Goal: Task Accomplishment & Management: Complete application form

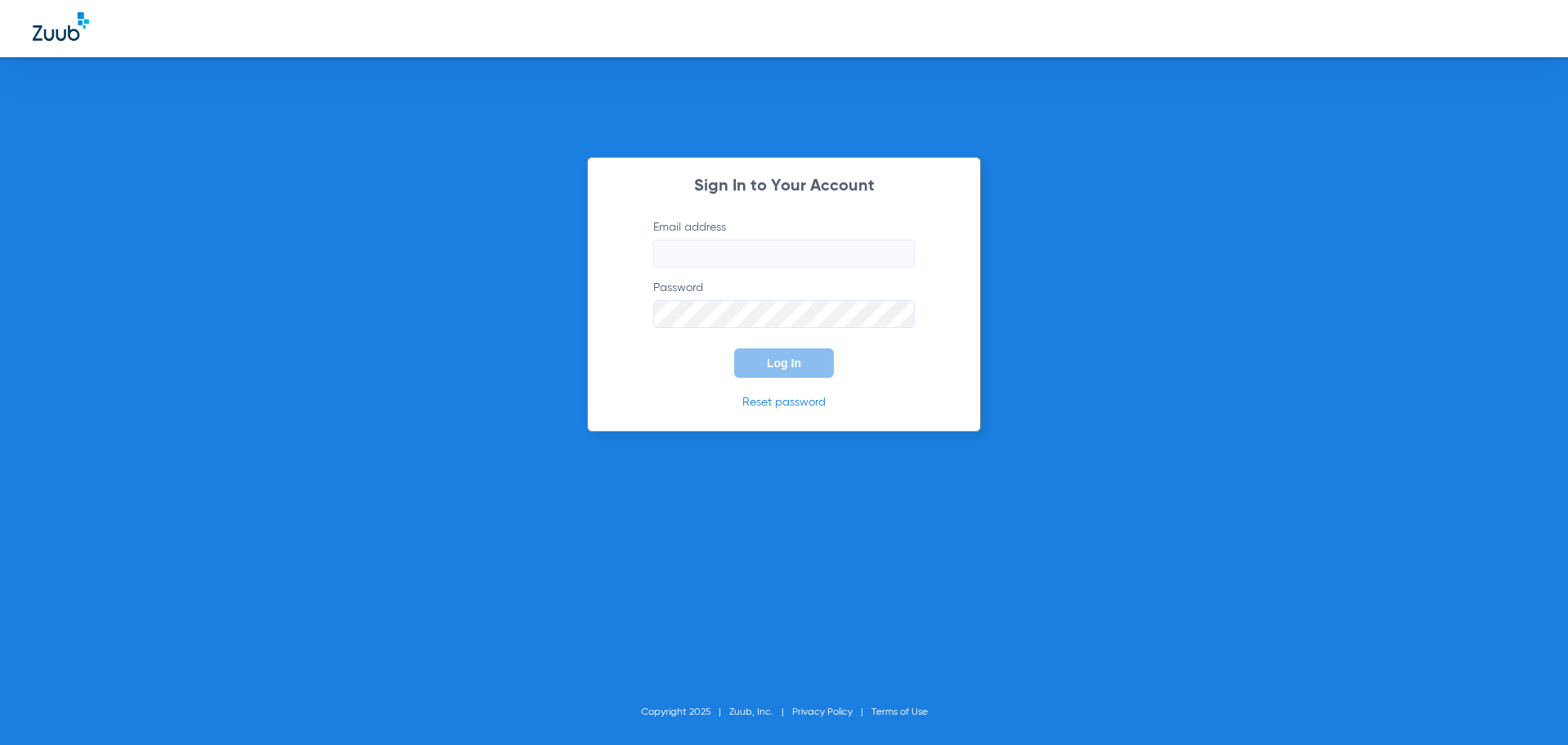
drag, startPoint x: 745, startPoint y: 253, endPoint x: 720, endPoint y: 260, distance: 26.0
click at [745, 253] on input "Email address" at bounding box center [784, 253] width 261 height 28
type input "[EMAIL_ADDRESS][DOMAIN_NAME]"
click at [735, 348] on button "Log In" at bounding box center [784, 363] width 100 height 30
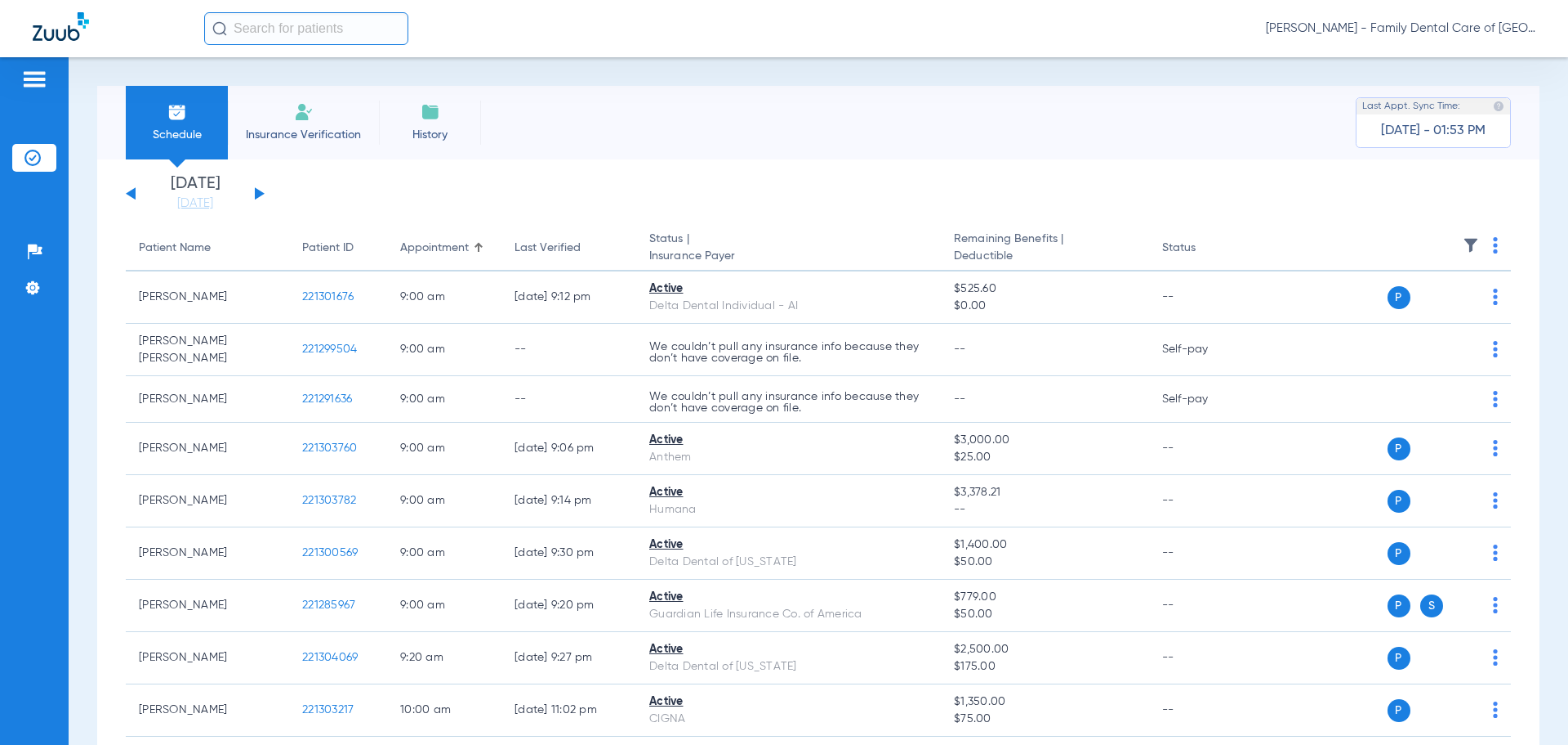
click at [310, 119] on img at bounding box center [304, 112] width 20 height 20
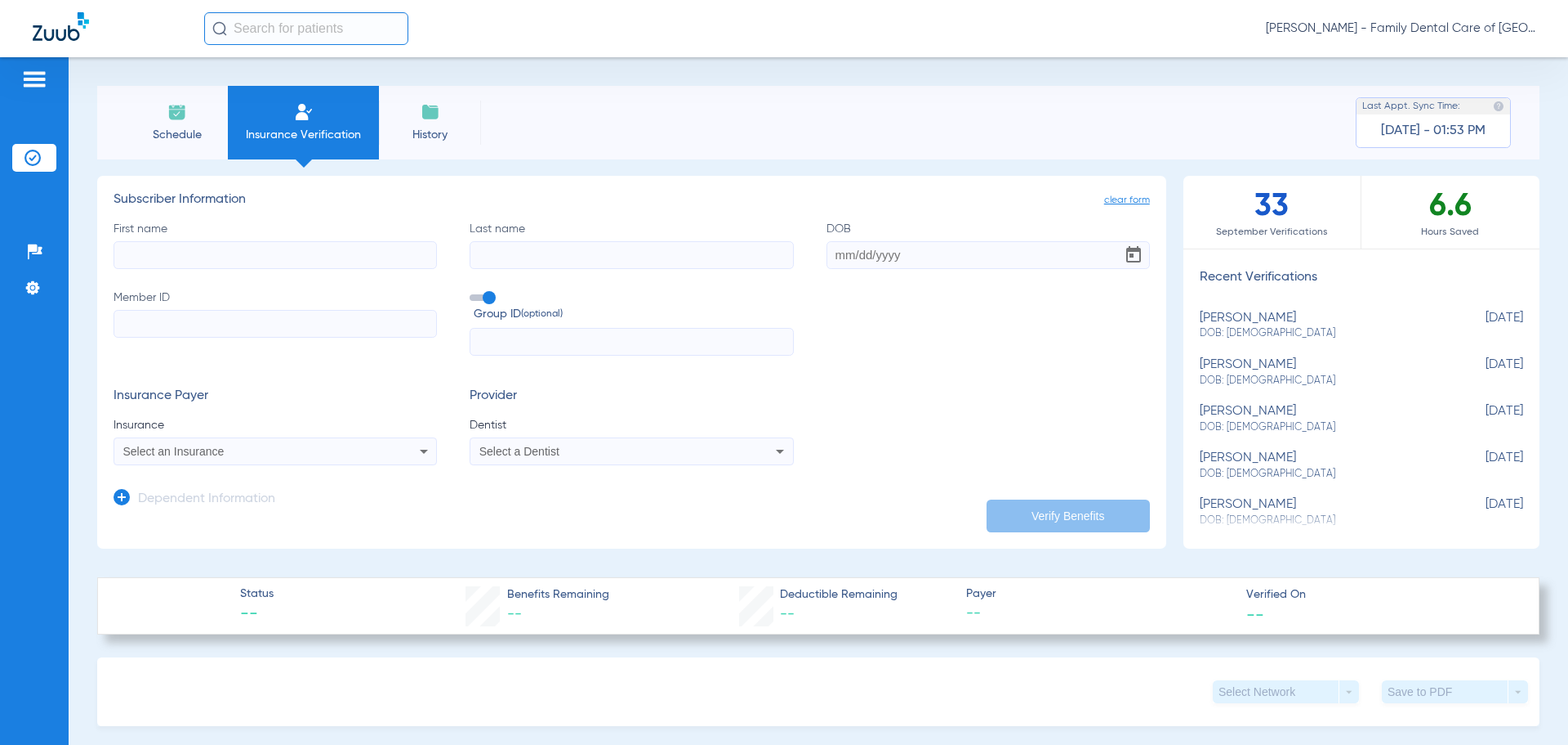
click at [230, 243] on input "First name" at bounding box center [275, 255] width 324 height 28
type input "[PERSON_NAME]"
click at [827, 257] on input "DOB" at bounding box center [989, 255] width 324 height 28
type input "[DATE]"
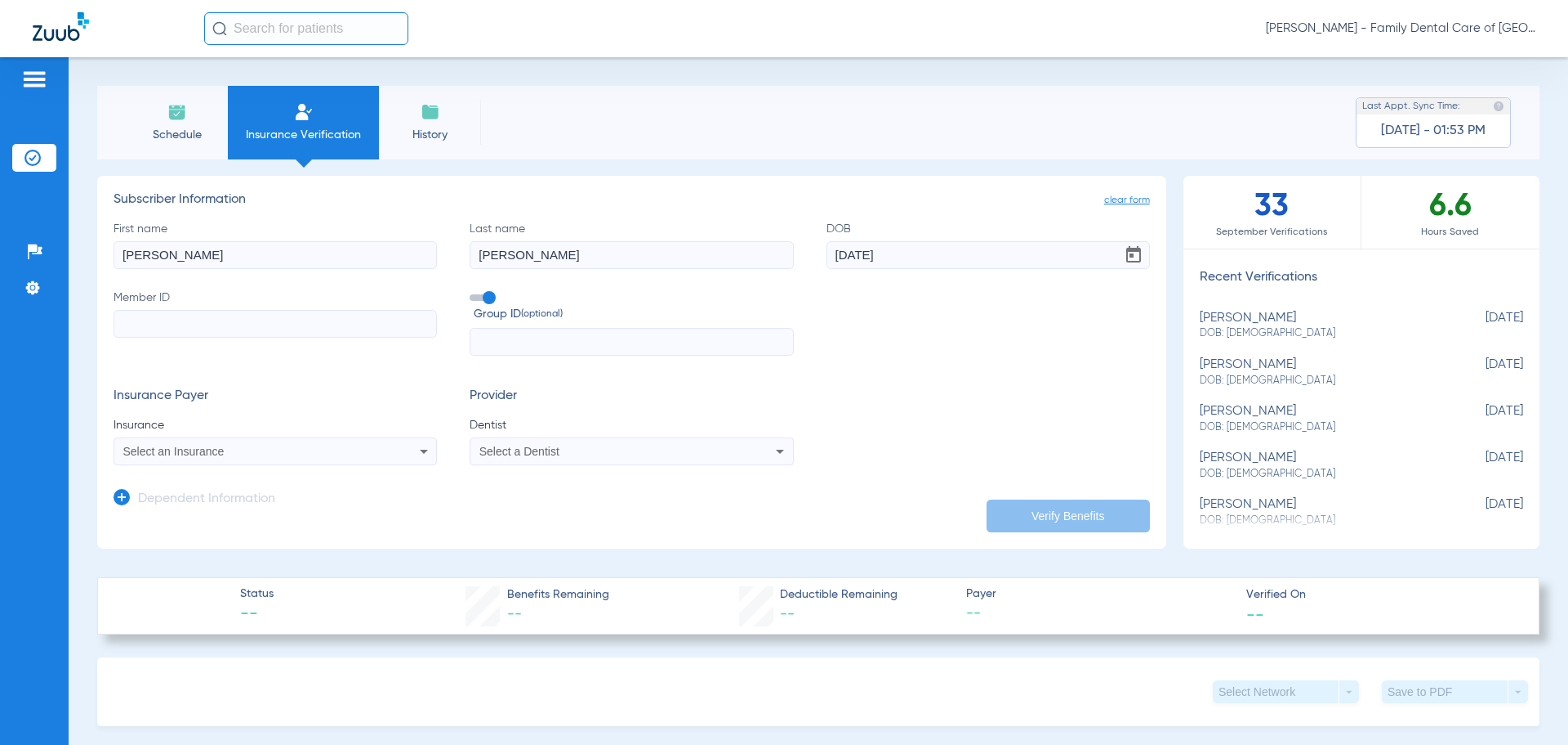
click at [223, 319] on input "Member ID" at bounding box center [275, 323] width 324 height 28
paste input "08067696417"
type input "08067696417"
click at [493, 296] on label "Group ID (optional)" at bounding box center [632, 306] width 324 height 35
click at [473, 292] on input "Group ID (optional)" at bounding box center [473, 292] width 0 height 0
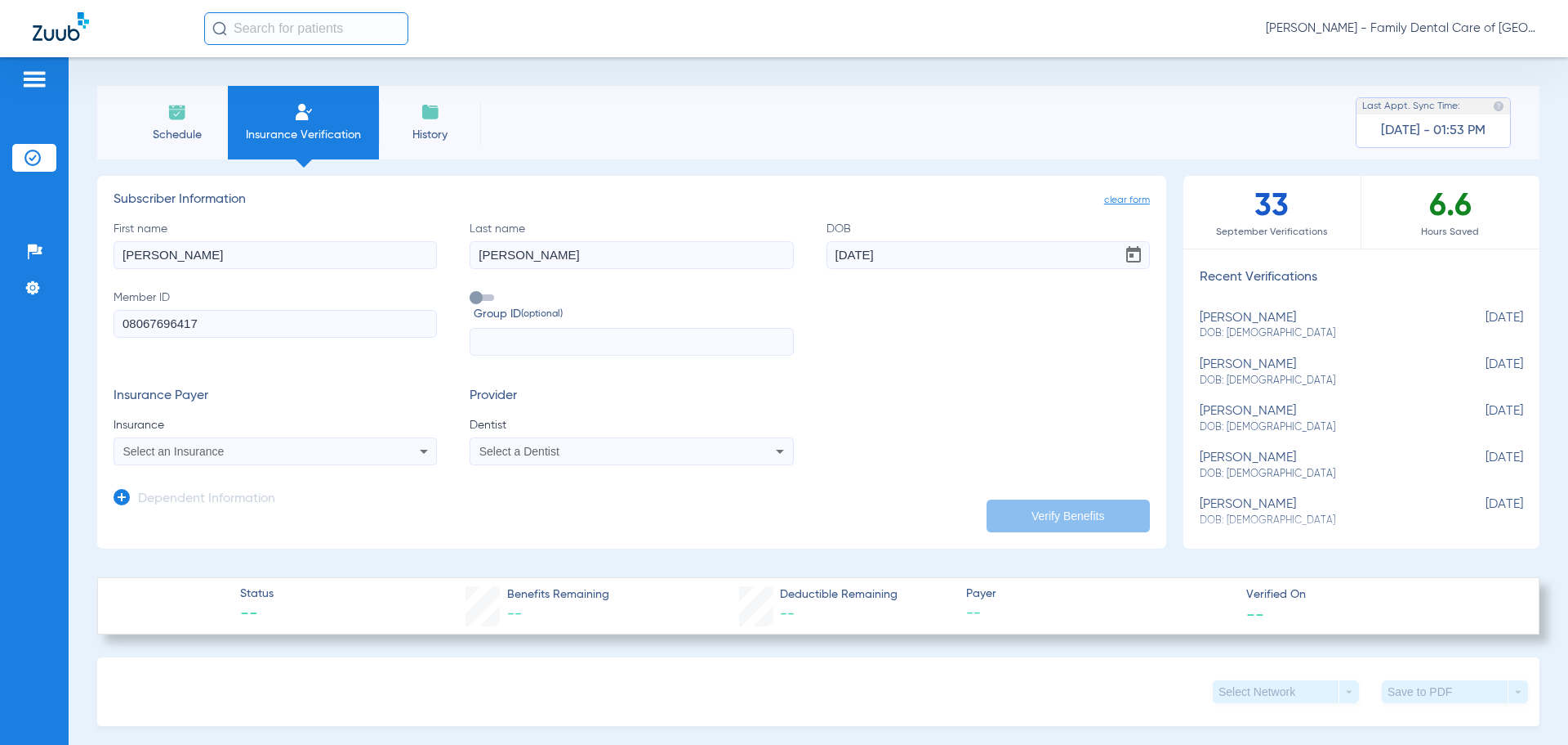
click at [410, 446] on div "Select an Insurance" at bounding box center [274, 451] width 322 height 20
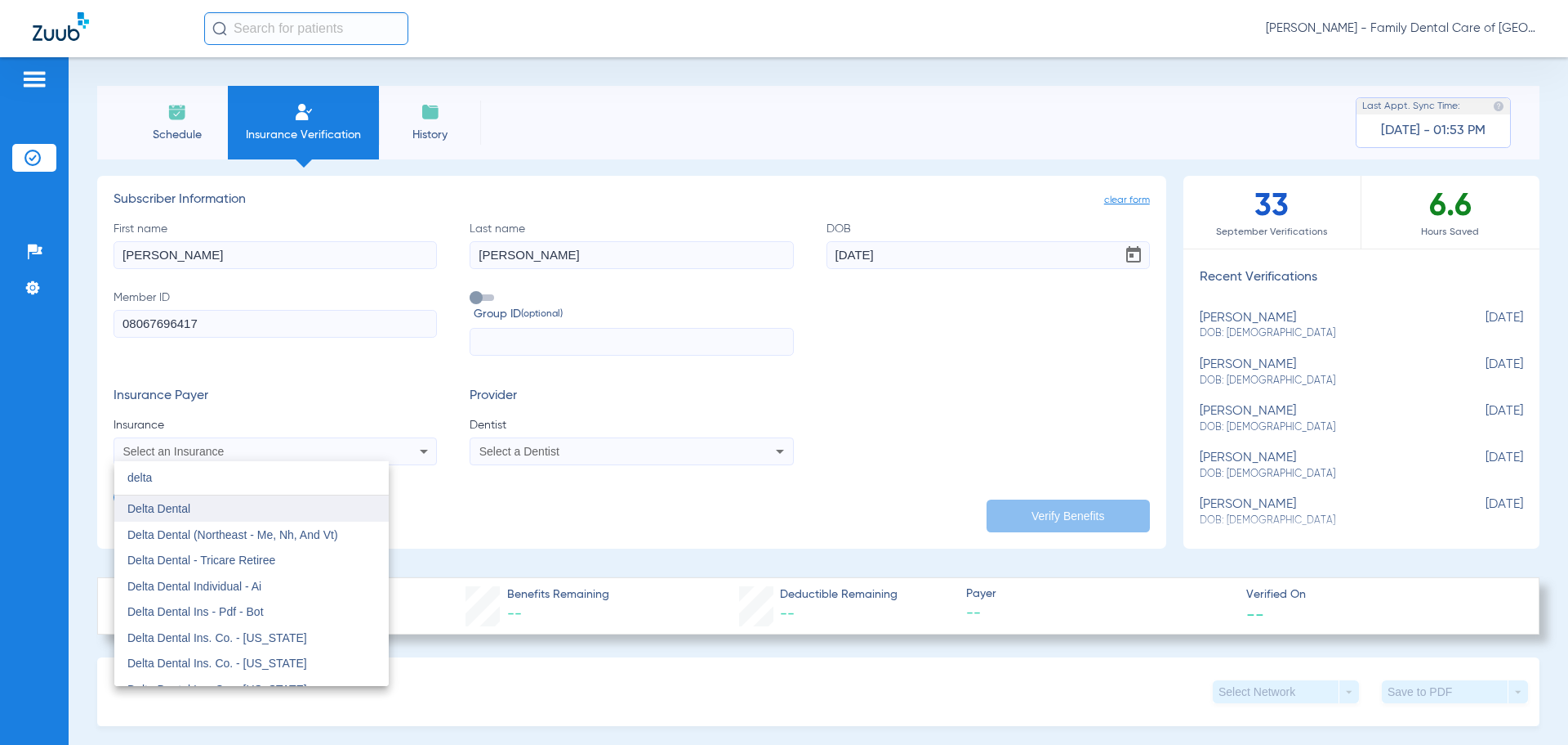
type input "delta"
click at [299, 510] on mat-option "Delta Dental" at bounding box center [251, 508] width 274 height 26
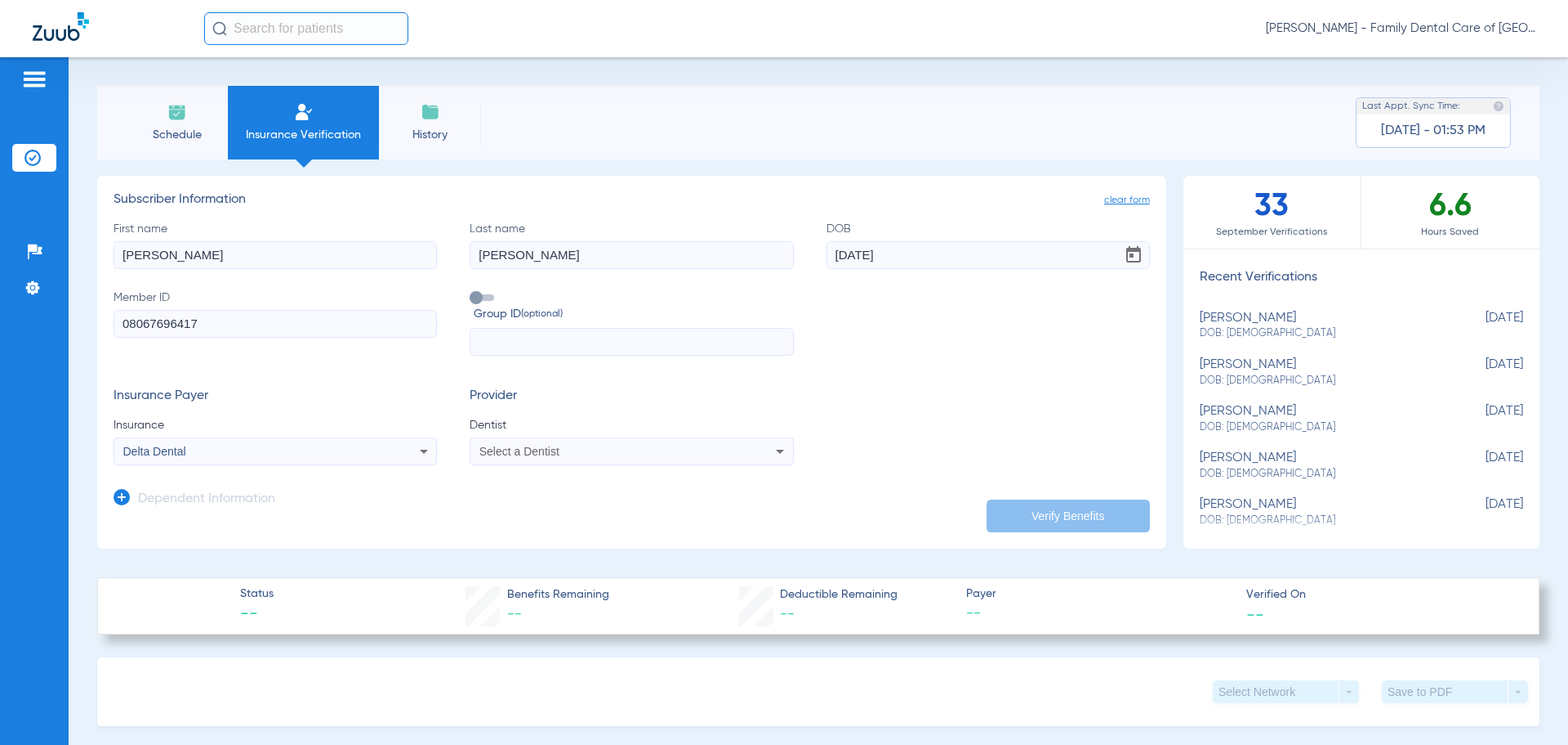
click at [531, 452] on span "Select a Dentist" at bounding box center [519, 451] width 80 height 13
type input "wrigh"
click at [537, 512] on span "[PERSON_NAME]" at bounding box center [528, 508] width 96 height 13
click at [1041, 517] on button "Verify Benefits" at bounding box center [1068, 515] width 163 height 32
